Goal: Task Accomplishment & Management: Manage account settings

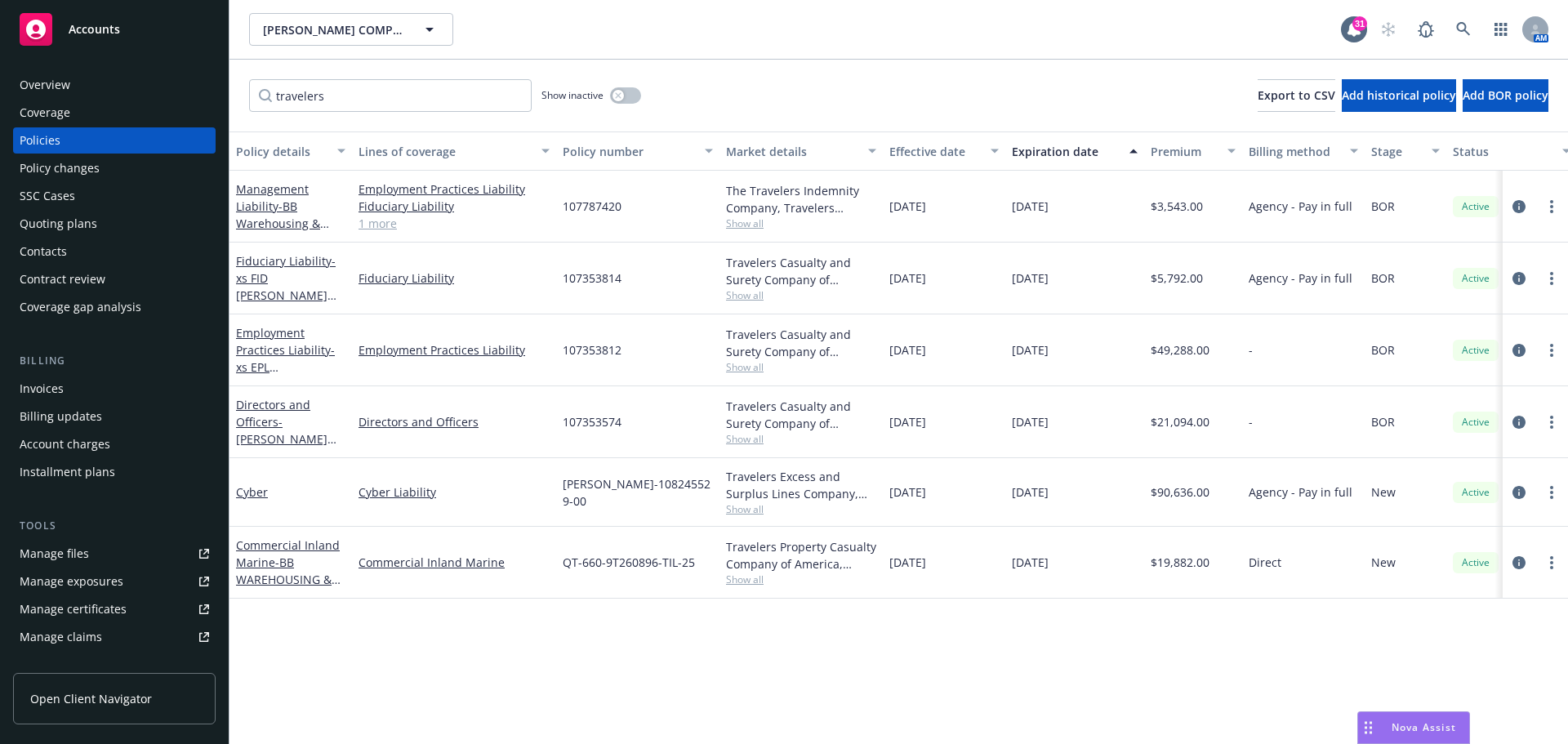
click at [67, 88] on div "Overview" at bounding box center [45, 85] width 51 height 26
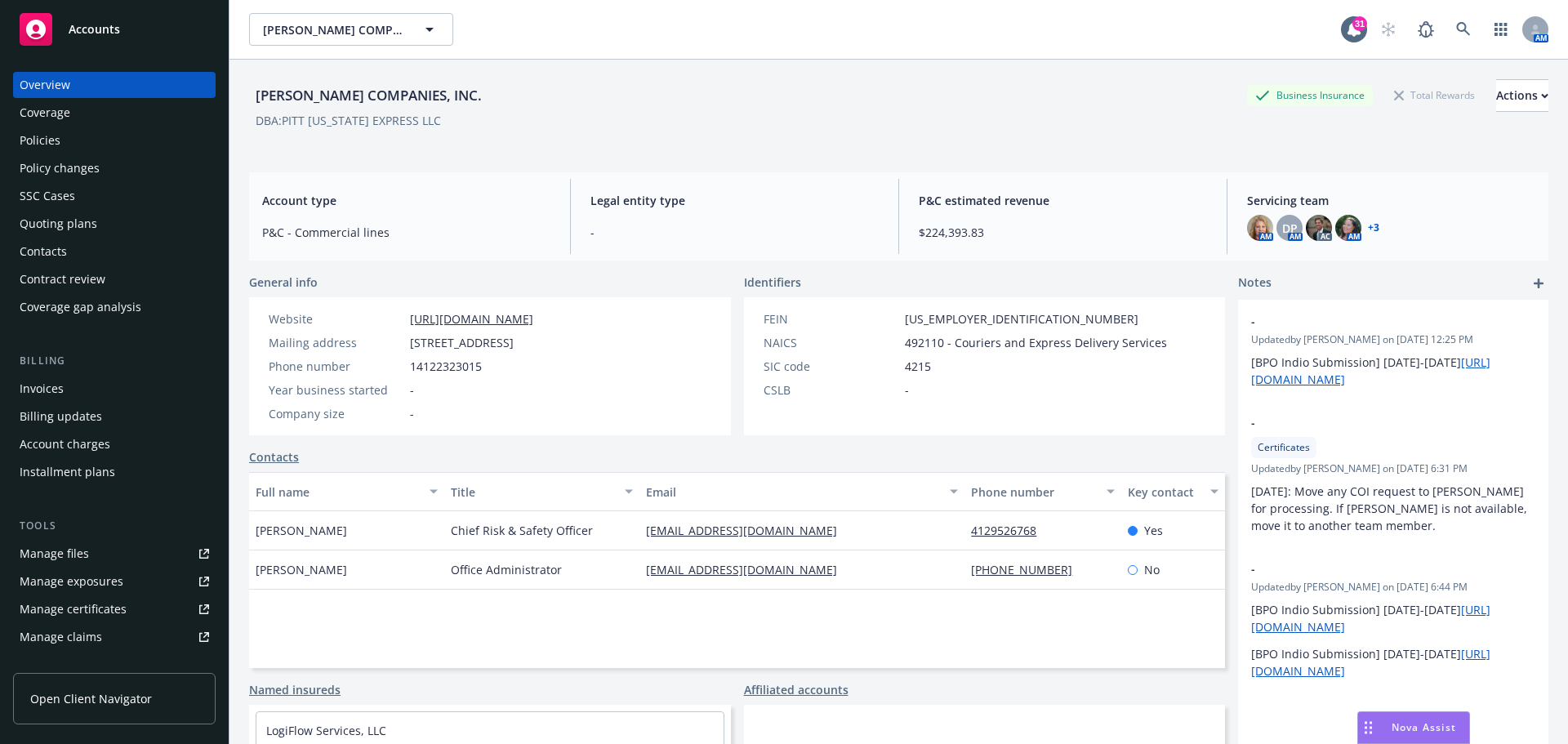
click at [1368, 227] on link "+ 3" at bounding box center [1372, 227] width 11 height 10
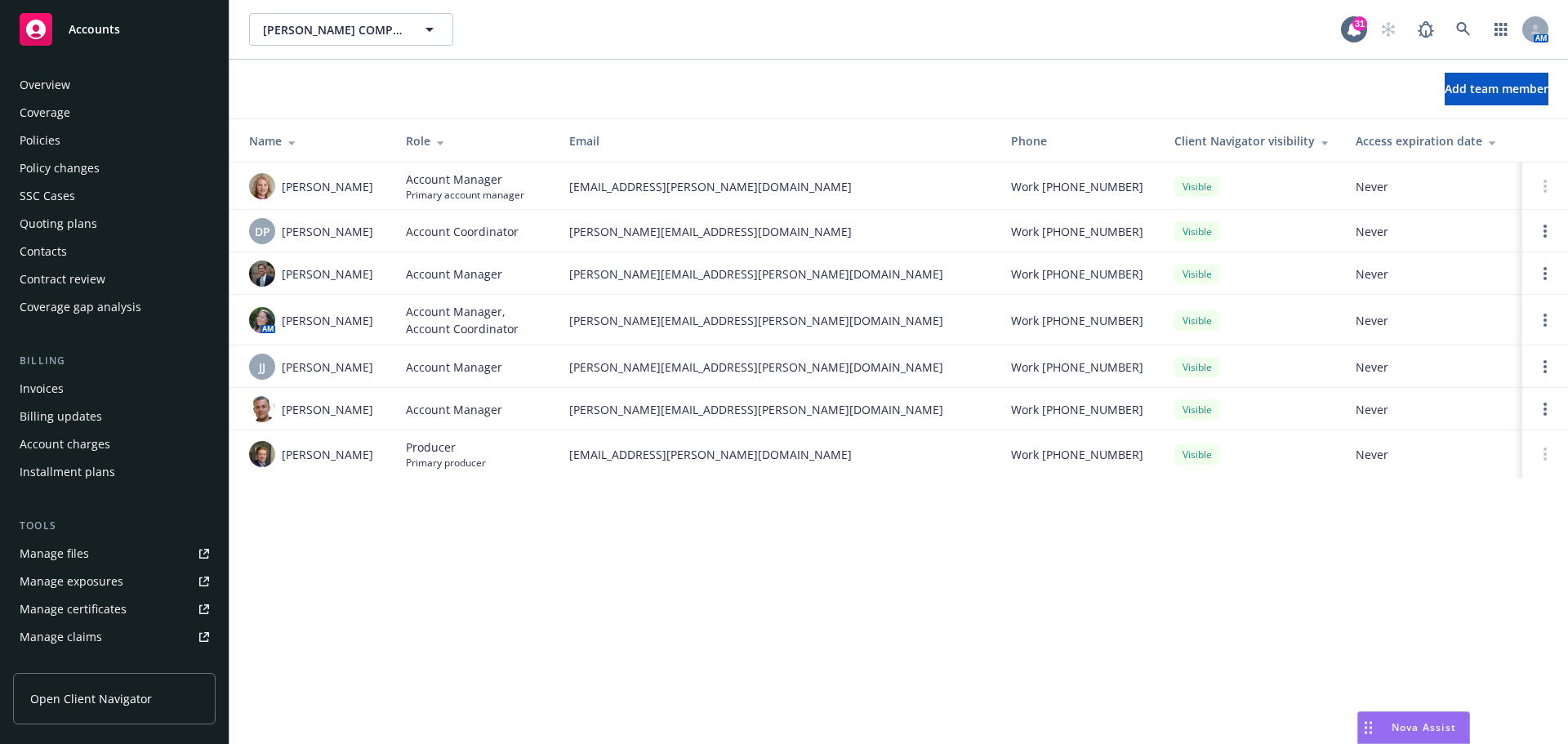
click at [56, 554] on div "Manage files" at bounding box center [55, 554] width 70 height 26
